Goal: Task Accomplishment & Management: Use online tool/utility

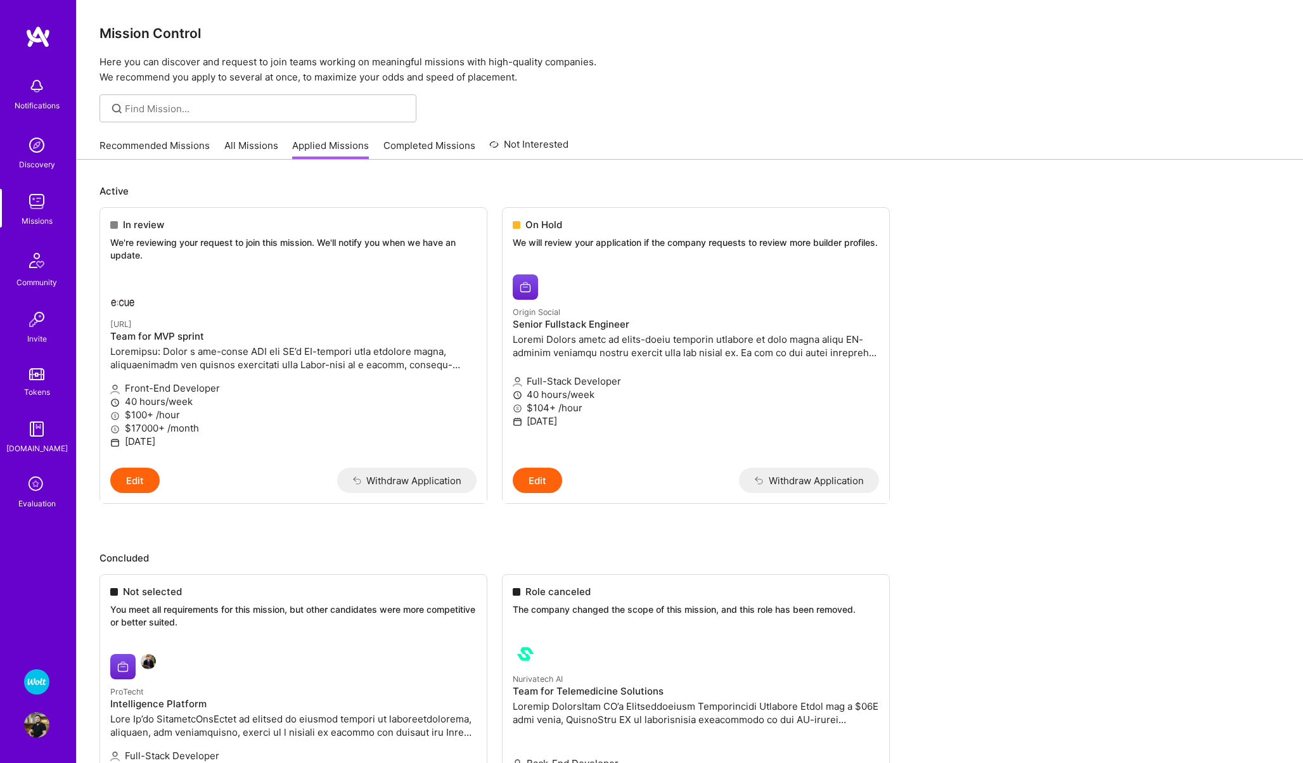
scroll to position [101, 0]
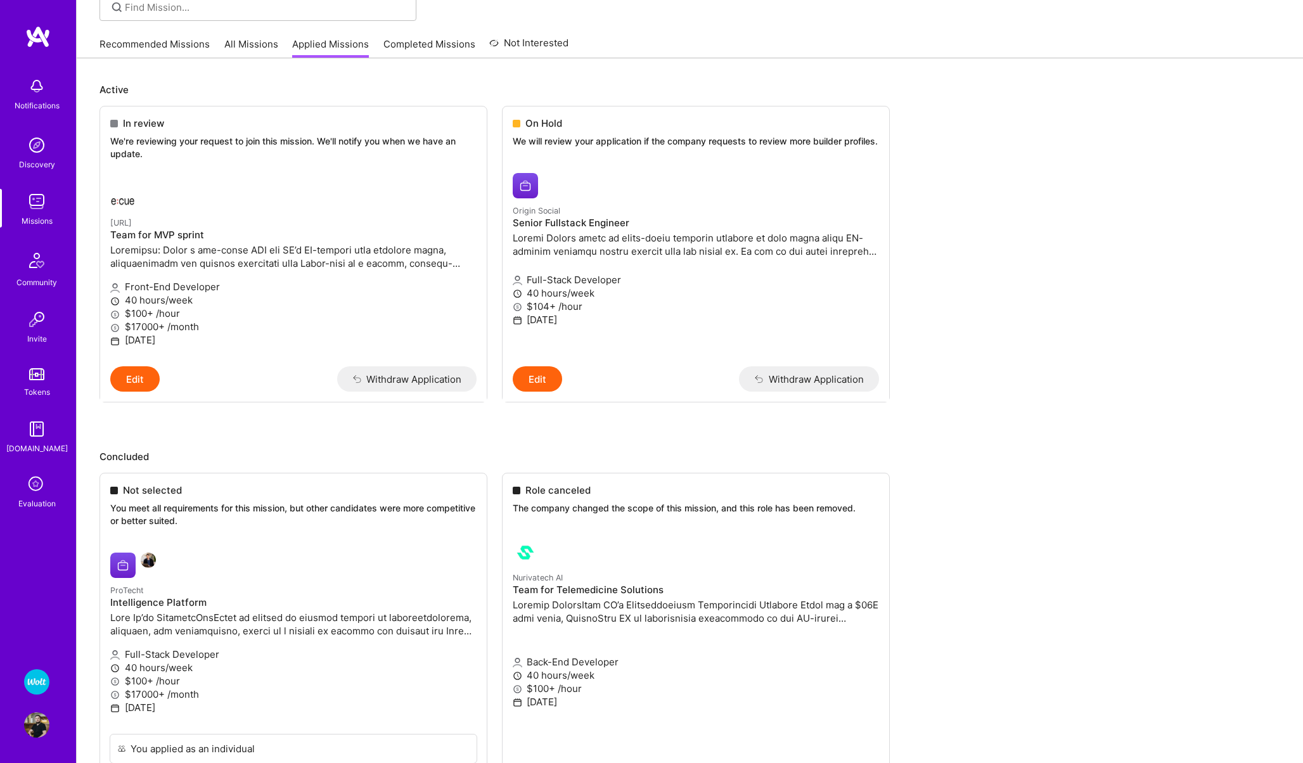
click at [32, 480] on icon at bounding box center [37, 485] width 24 height 24
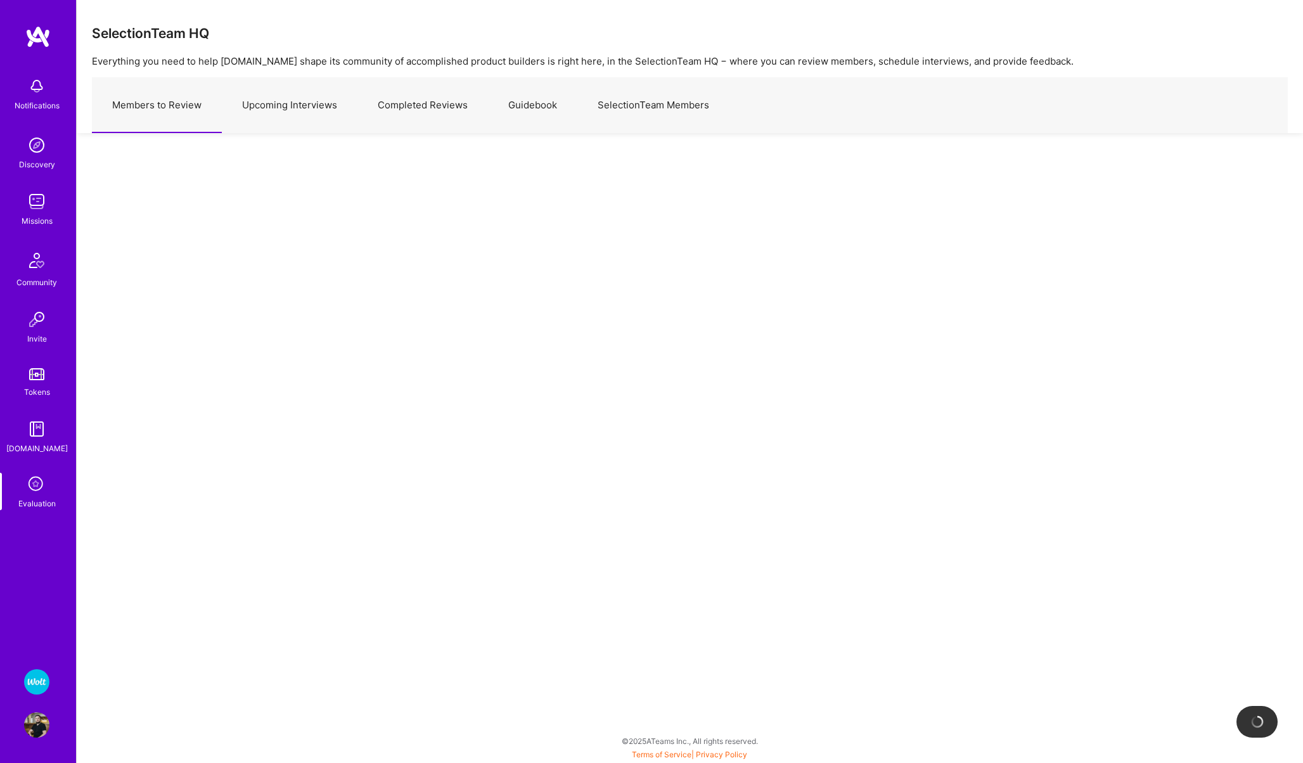
click at [39, 685] on img at bounding box center [36, 681] width 25 height 25
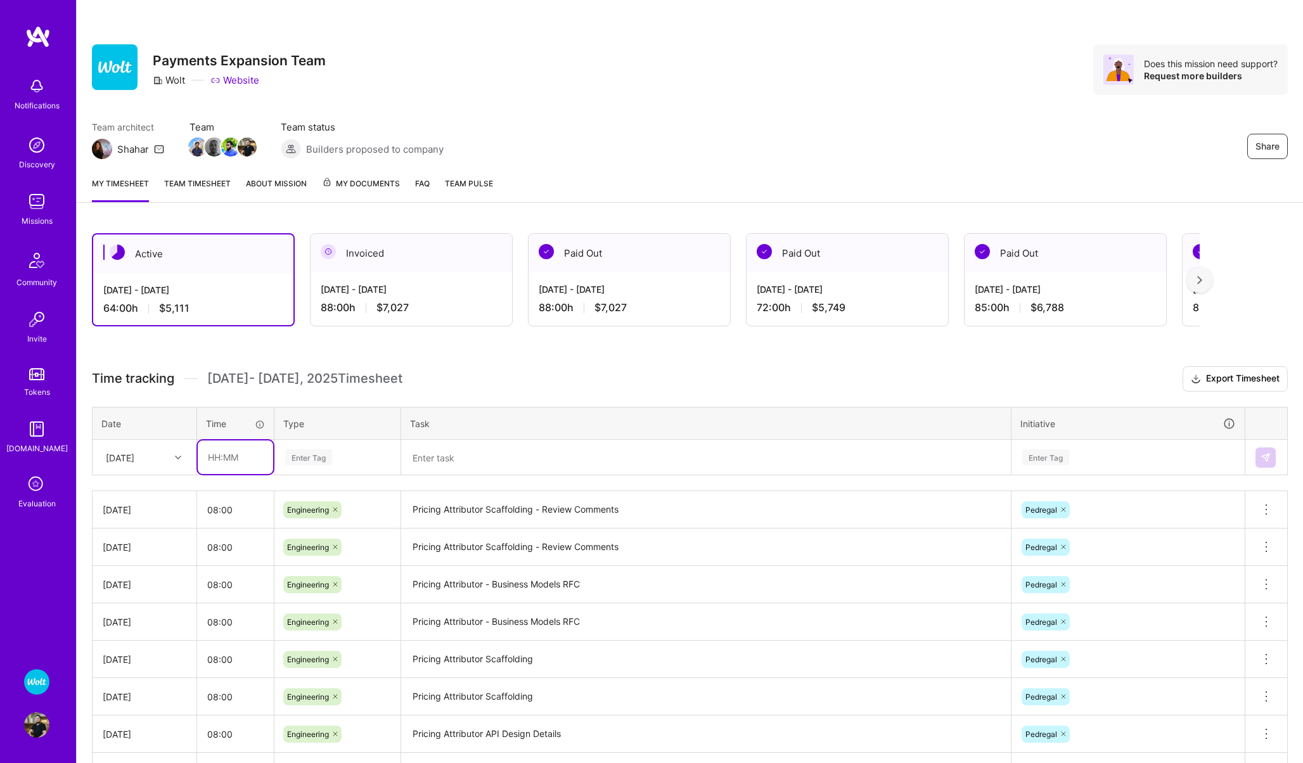
click at [246, 459] on input "text" at bounding box center [235, 457] width 75 height 34
type input "08:00"
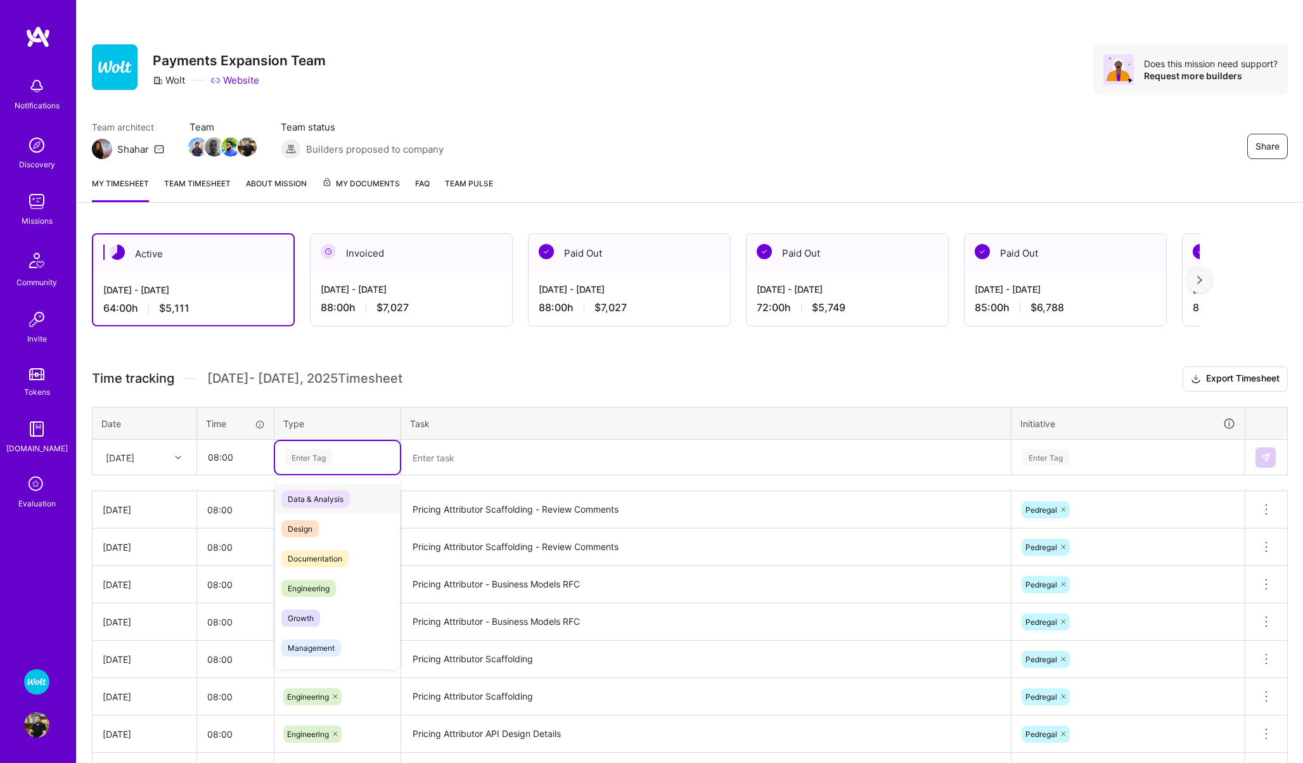
click at [298, 467] on div "Enter Tag" at bounding box center [337, 457] width 125 height 33
click at [318, 590] on span "Engineering" at bounding box center [308, 588] width 54 height 17
click at [456, 454] on textarea at bounding box center [705, 457] width 607 height 33
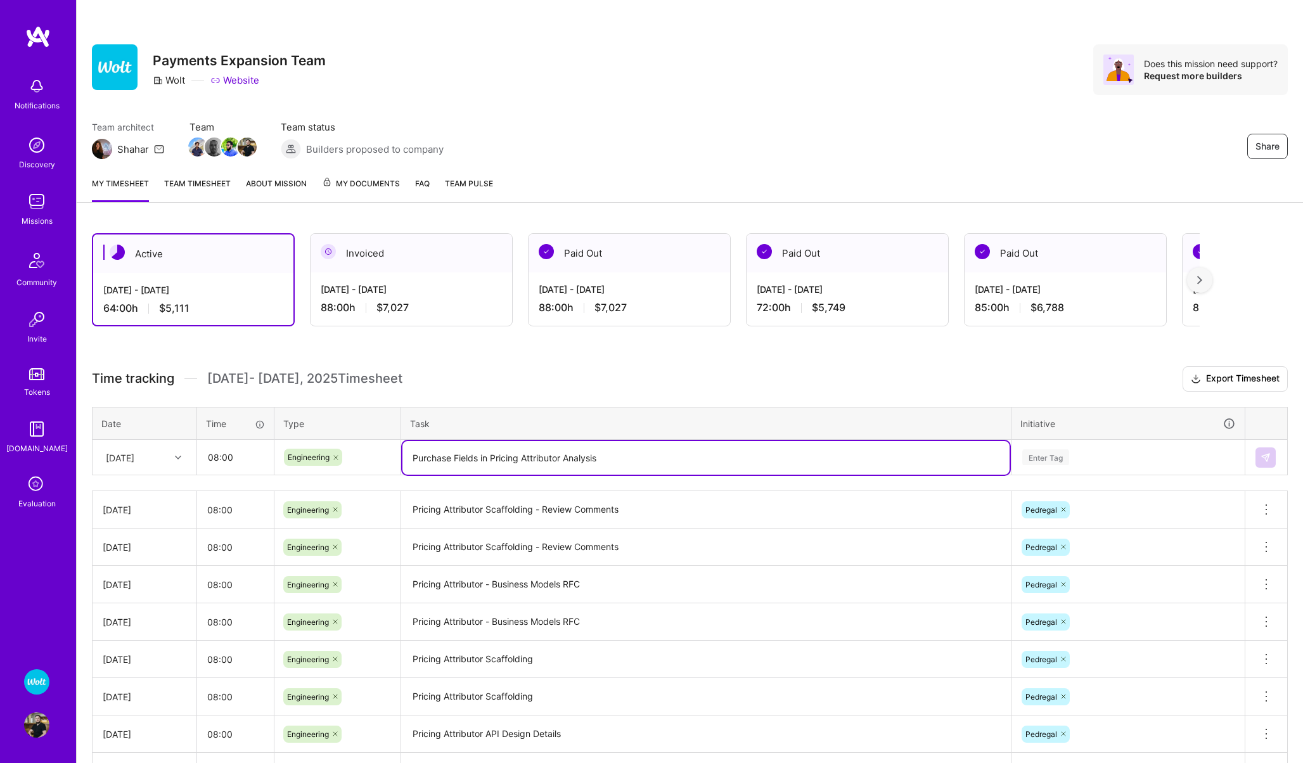
type textarea "Purchase Fields in Pricing Attributor Analysis"
click at [1033, 456] on div "Enter Tag" at bounding box center [1045, 457] width 47 height 20
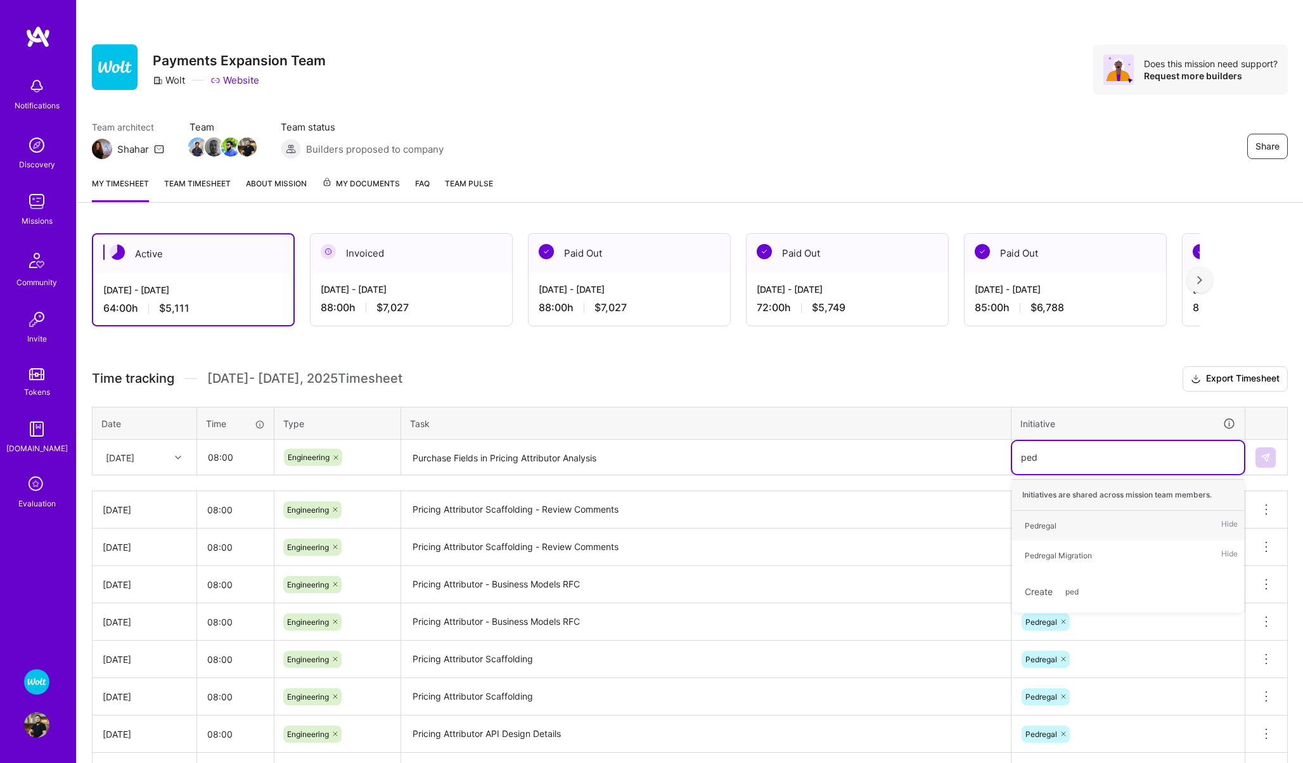
type input "pedr"
click at [1053, 523] on div "Pedregal" at bounding box center [1041, 525] width 32 height 13
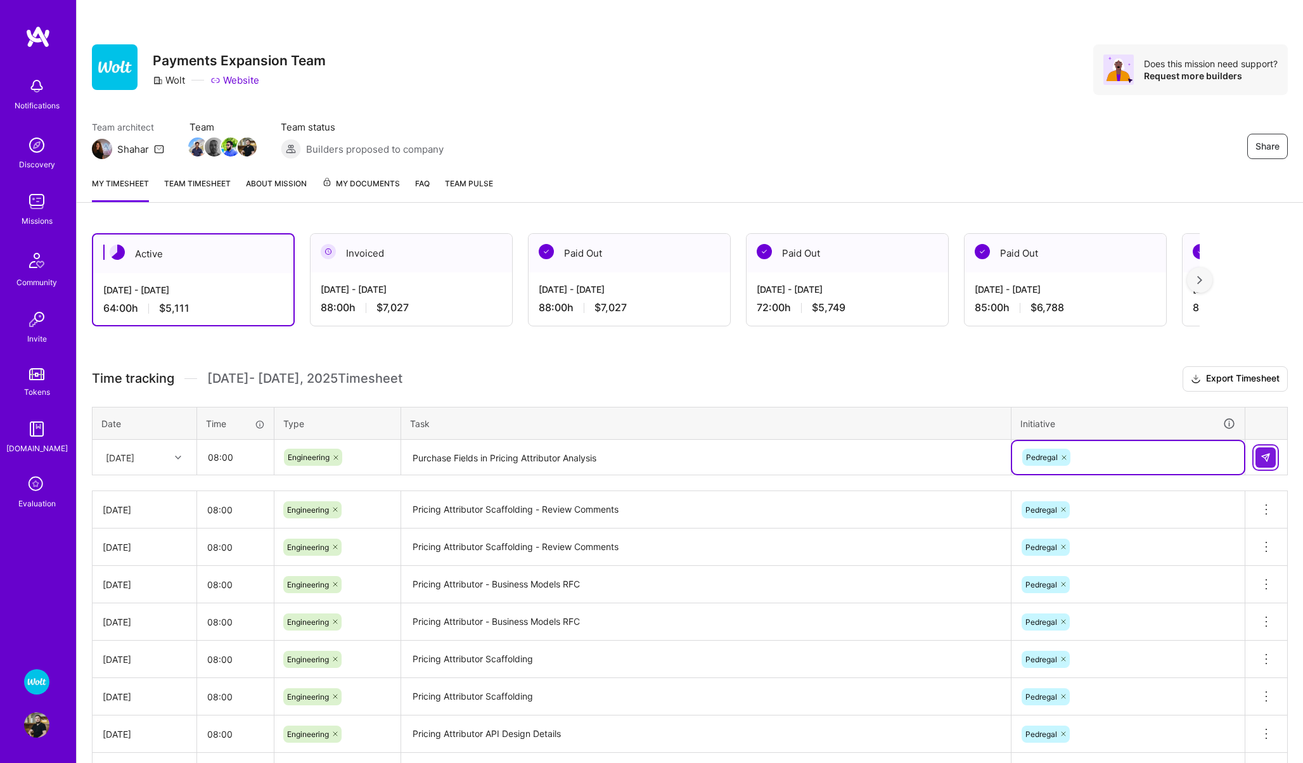
click at [1270, 451] on button at bounding box center [1265, 457] width 20 height 20
